Goal: Task Accomplishment & Management: Manage account settings

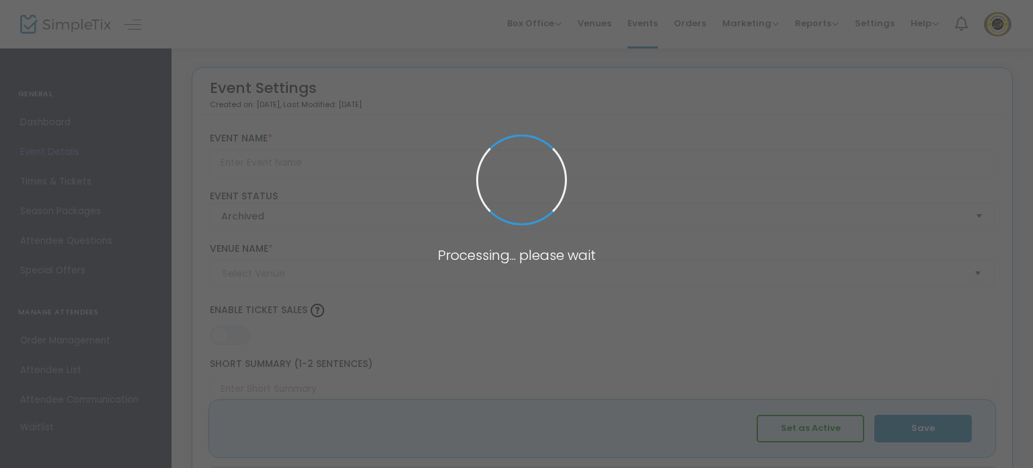
type input "[PERSON_NAME] Reverse Raffle - Archived"
type textarea "Ticket Donation $100. Only 300 tickets sold. In the event all 300 tickets are N…"
type input "Buy Tickets"
type input "Foothills Tasting Room"
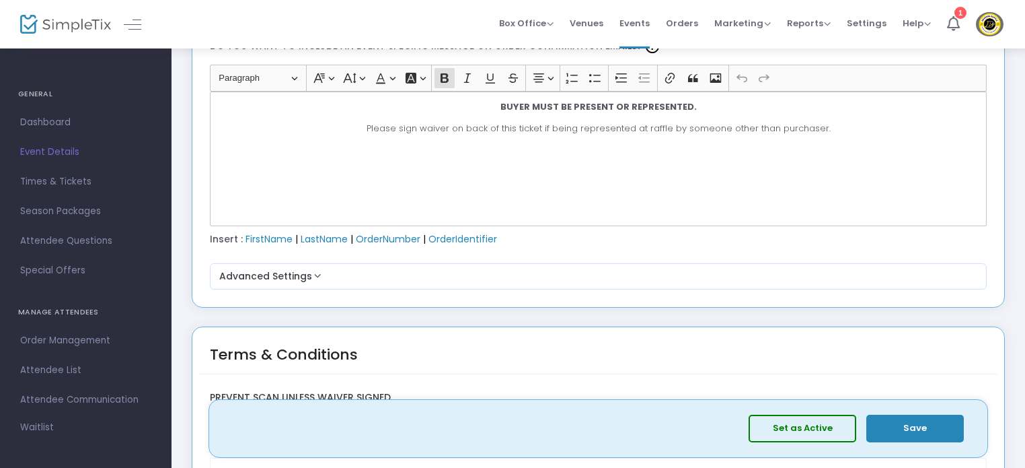
scroll to position [1848, 0]
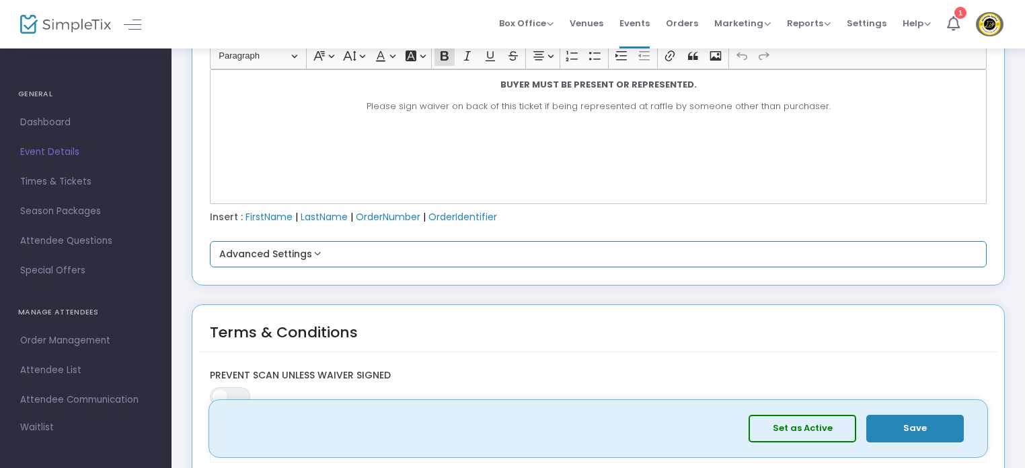
click at [277, 246] on button "Advanced Settings" at bounding box center [598, 254] width 767 height 16
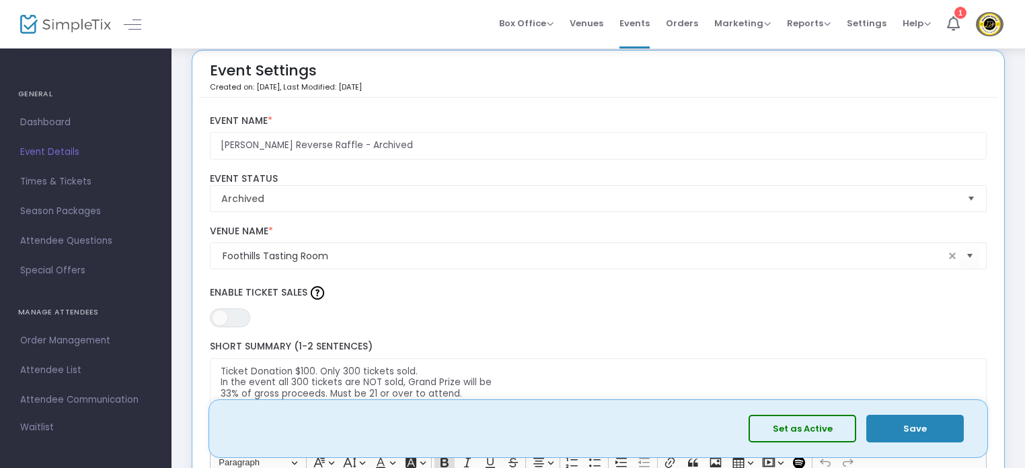
scroll to position [0, 0]
